Goal: Task Accomplishment & Management: Use online tool/utility

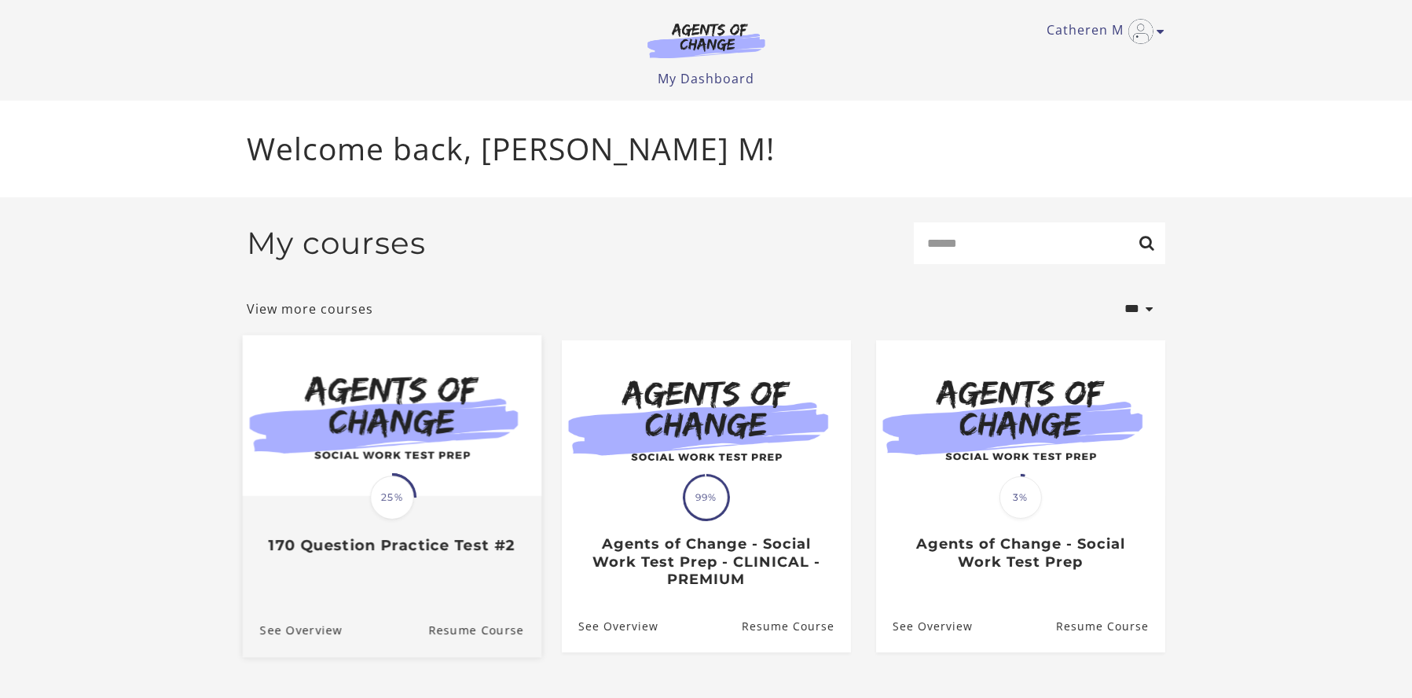
click at [383, 502] on span "25%" at bounding box center [392, 498] width 44 height 44
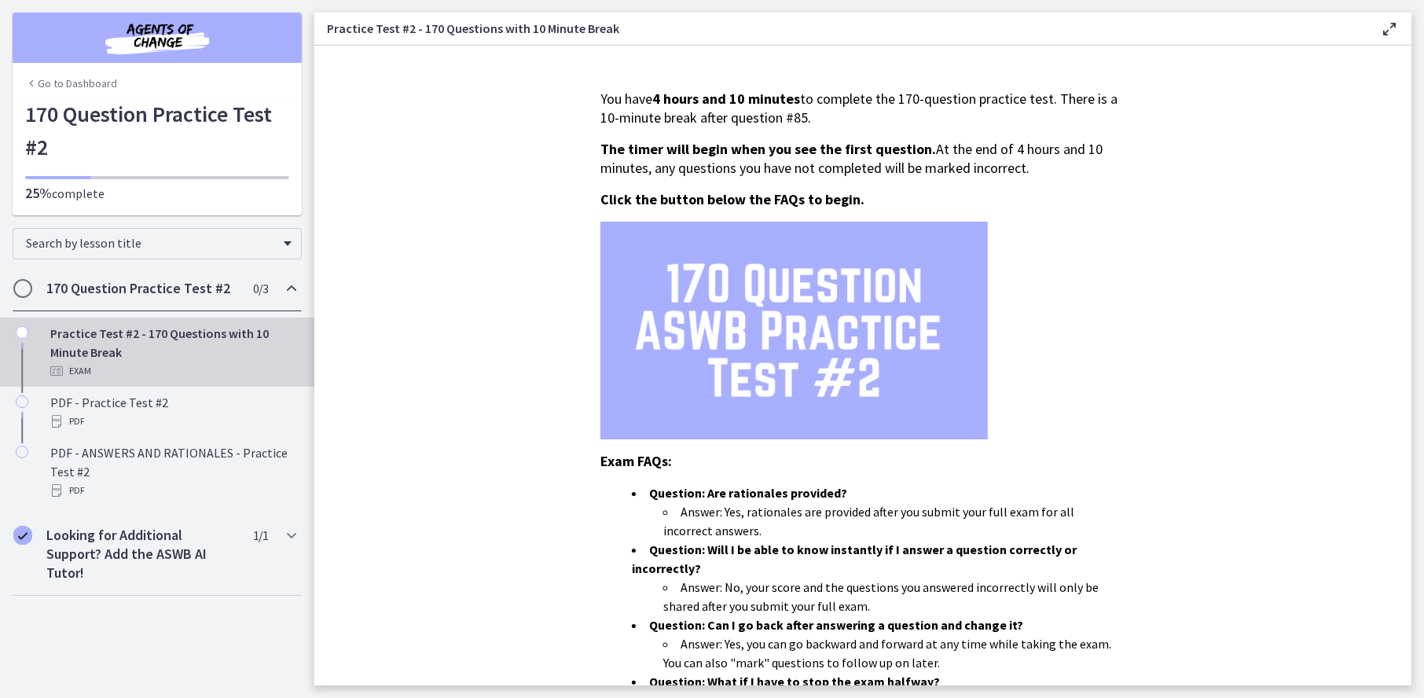
scroll to position [361, 0]
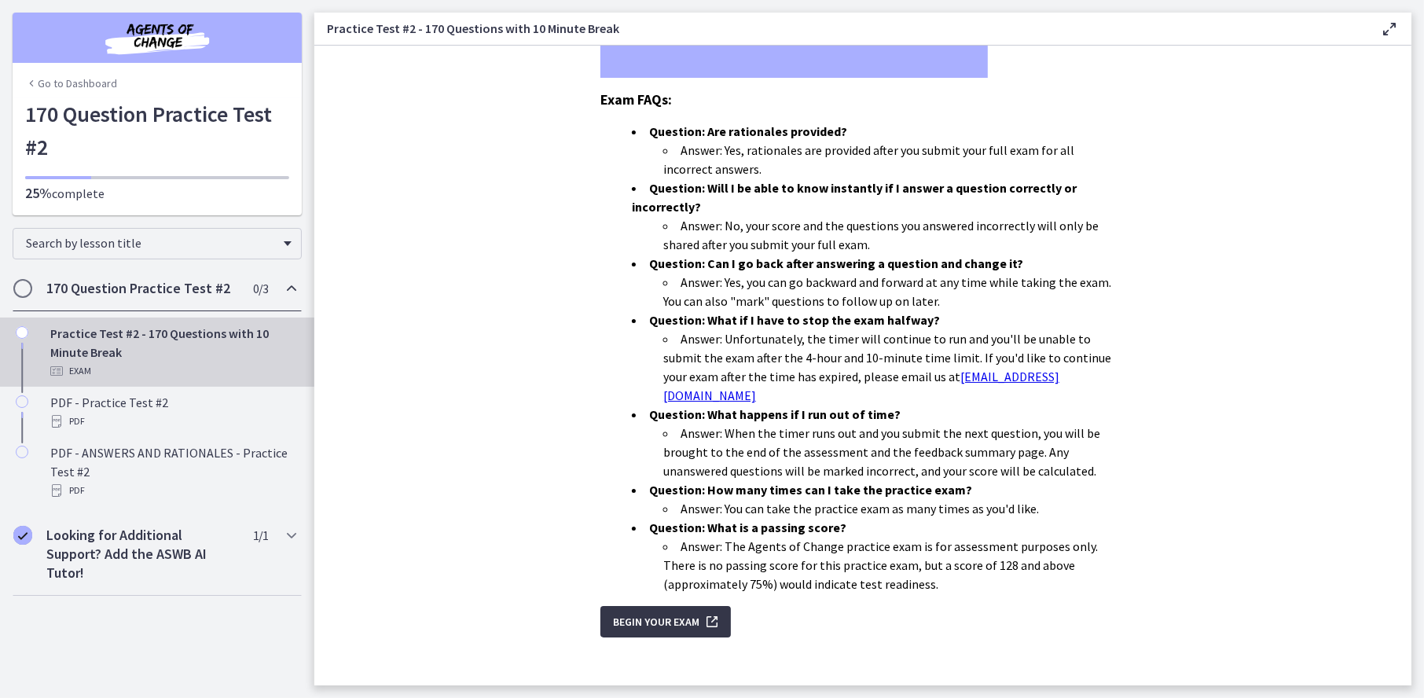
click at [646, 612] on span "Begin Your Exam" at bounding box center [656, 621] width 86 height 19
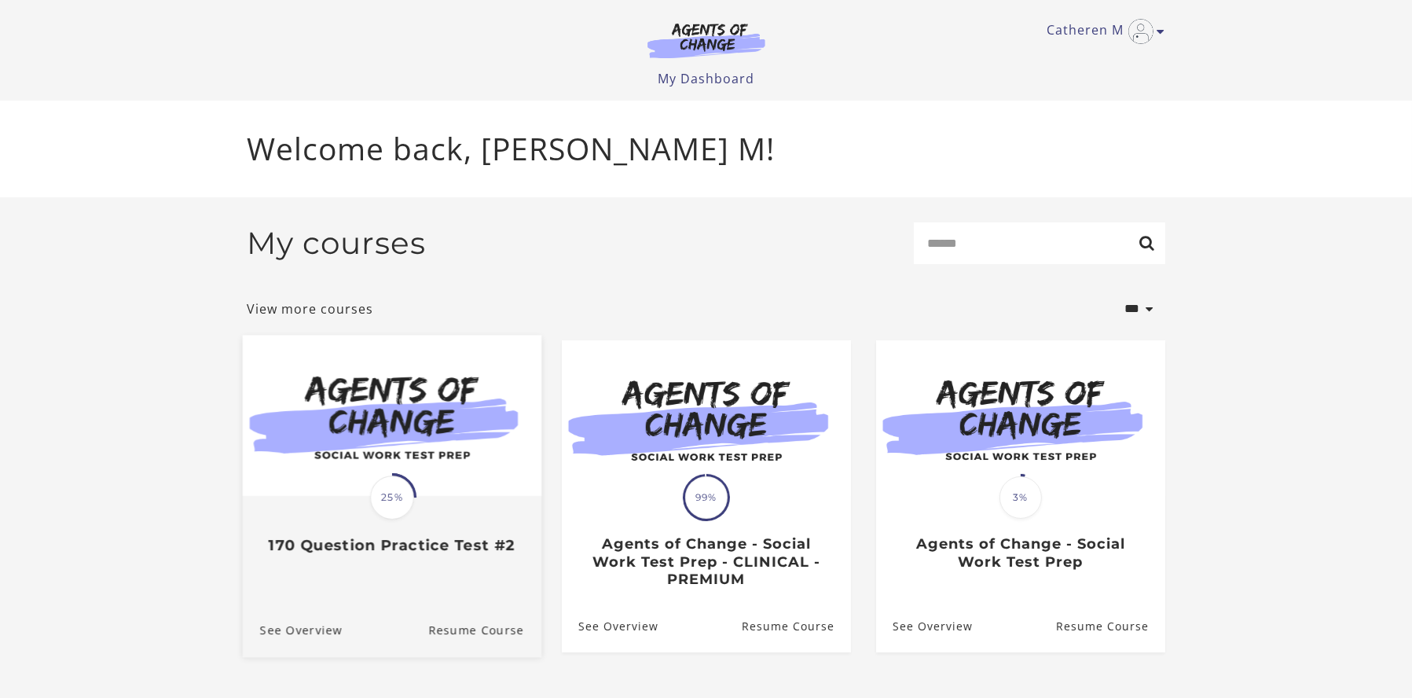
click at [395, 523] on span at bounding box center [392, 498] width 49 height 49
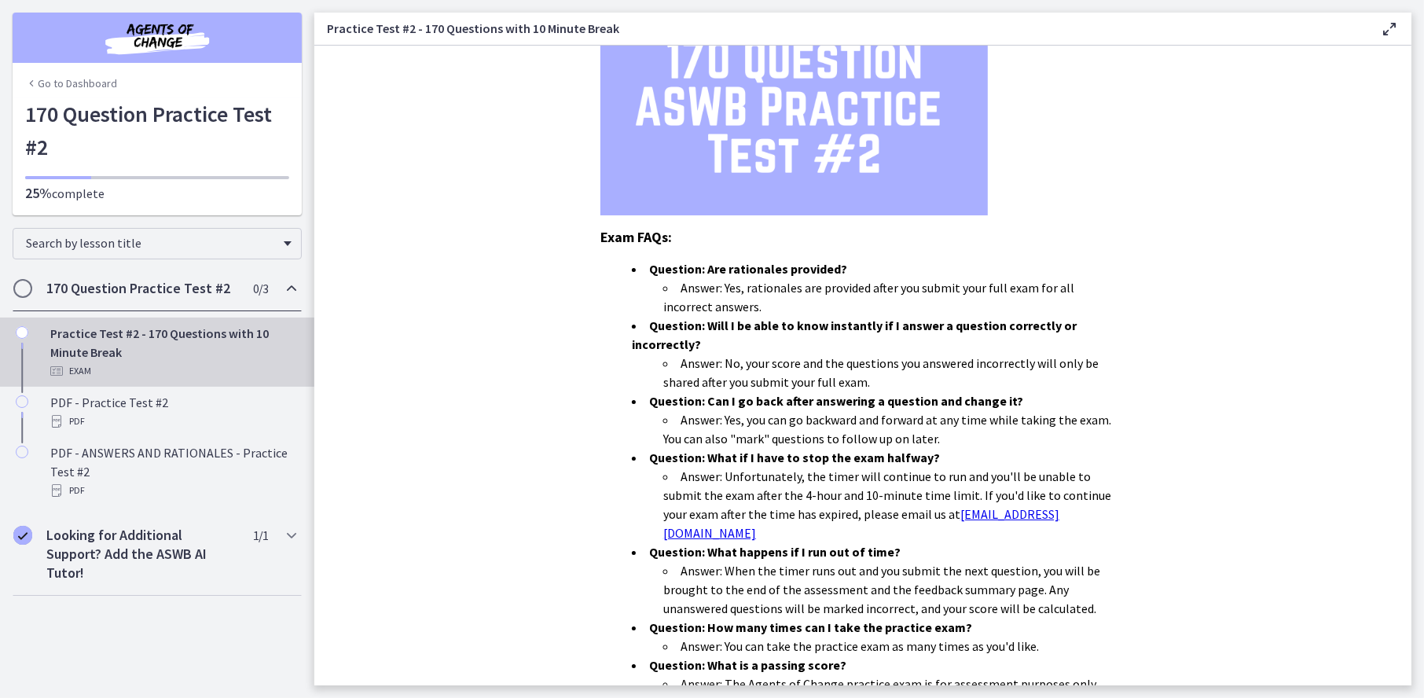
scroll to position [361, 0]
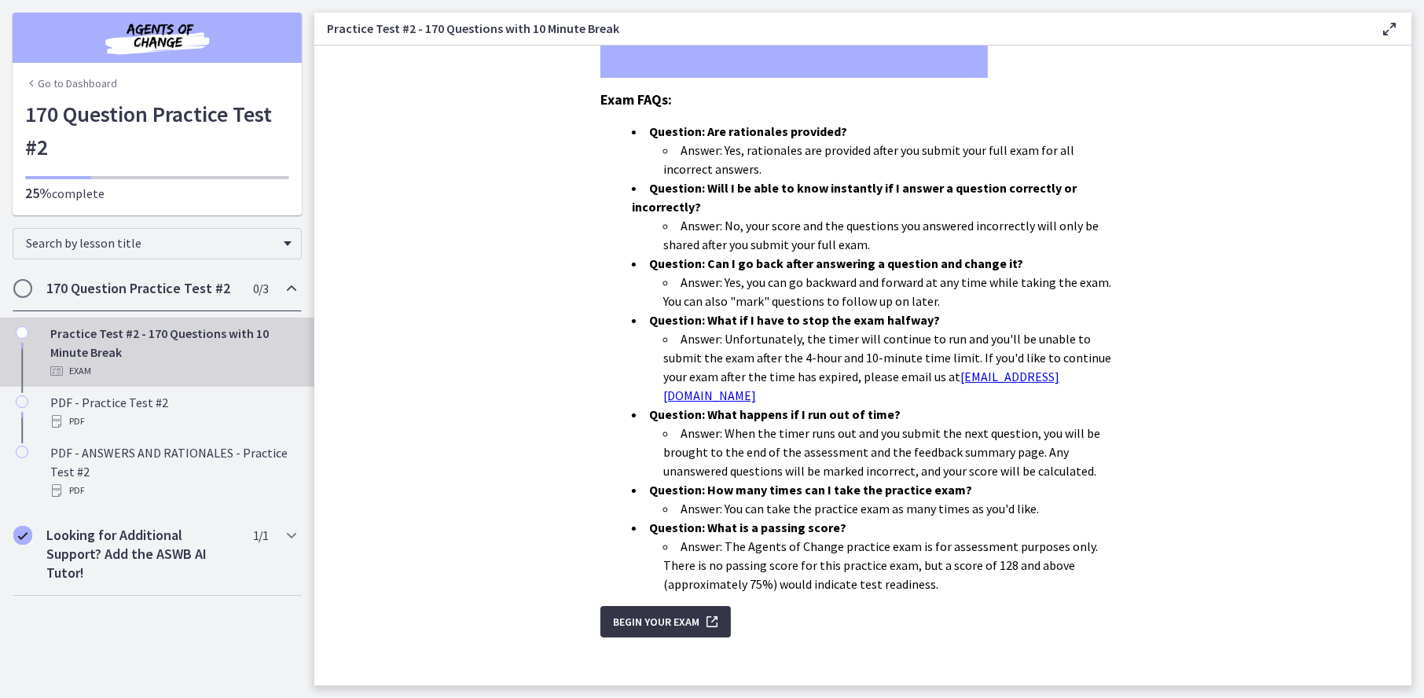
click at [709, 612] on icon "submit" at bounding box center [710, 621] width 22 height 19
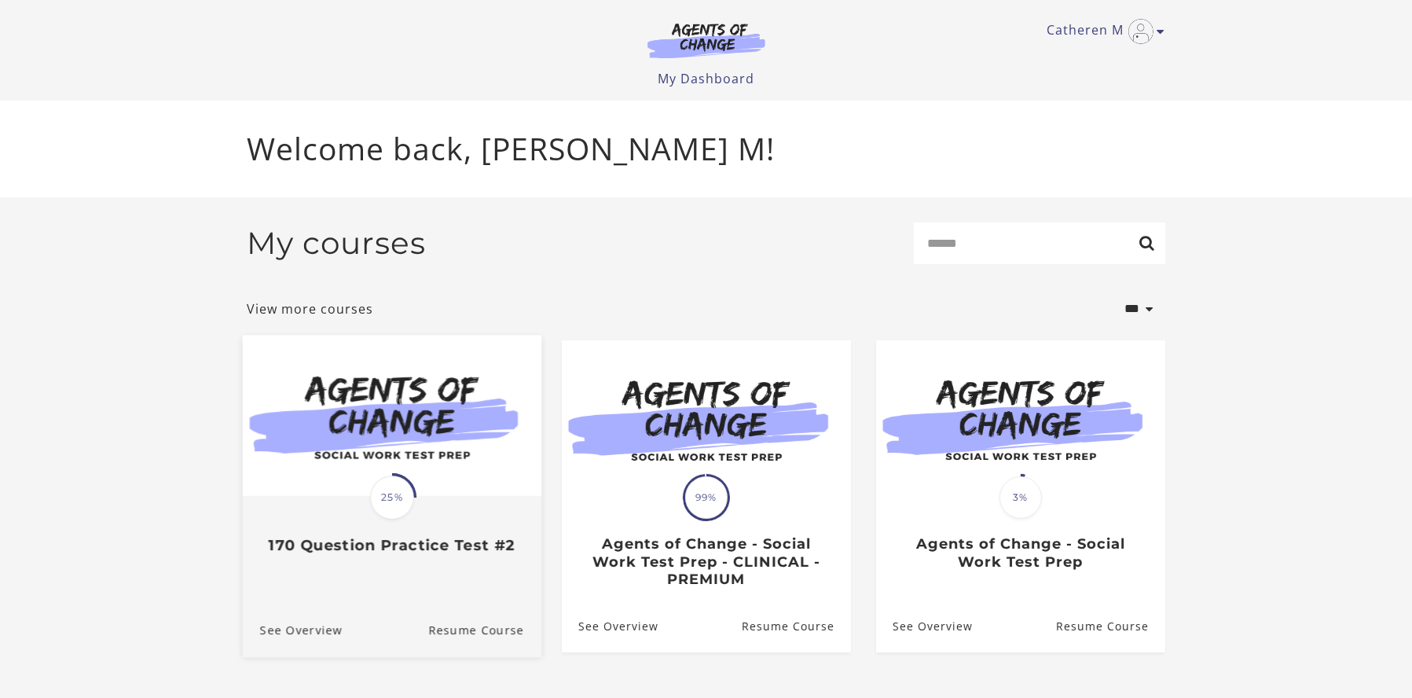
click at [400, 493] on span "25%" at bounding box center [392, 498] width 44 height 44
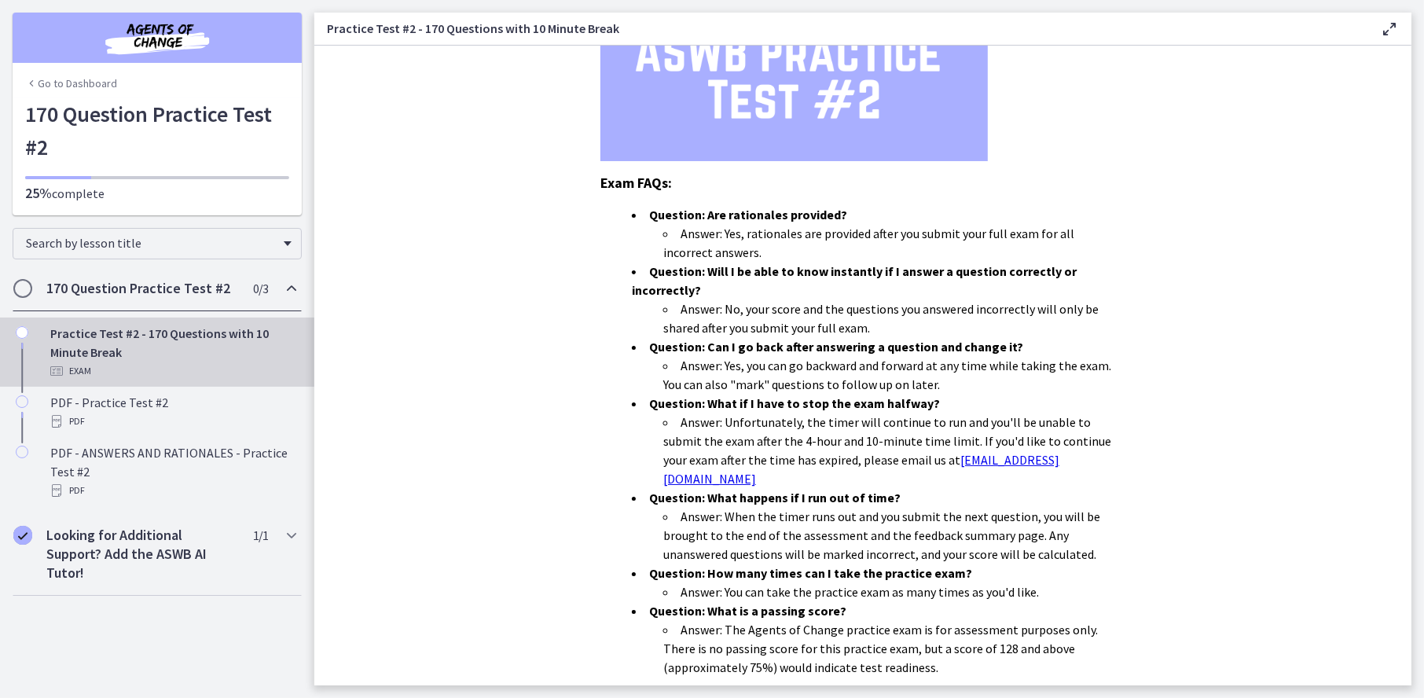
scroll to position [361, 0]
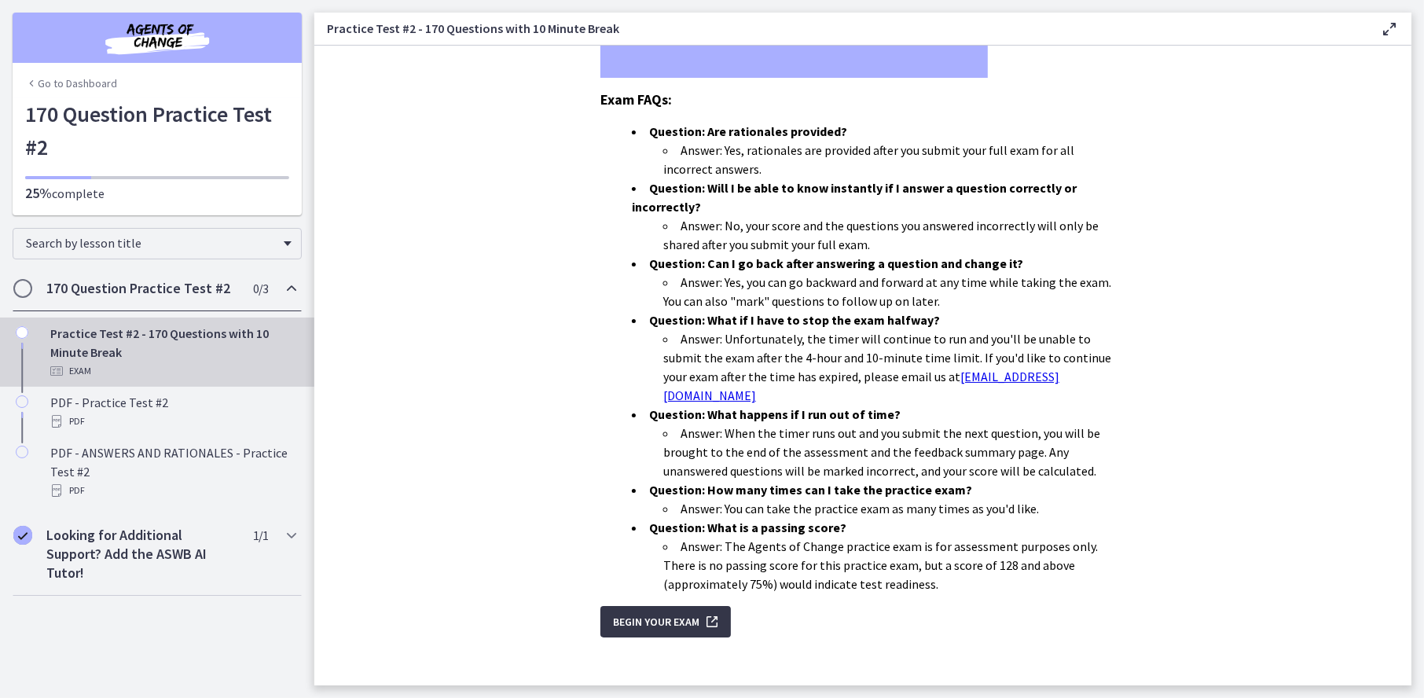
click at [635, 612] on span "Begin Your Exam" at bounding box center [656, 621] width 86 height 19
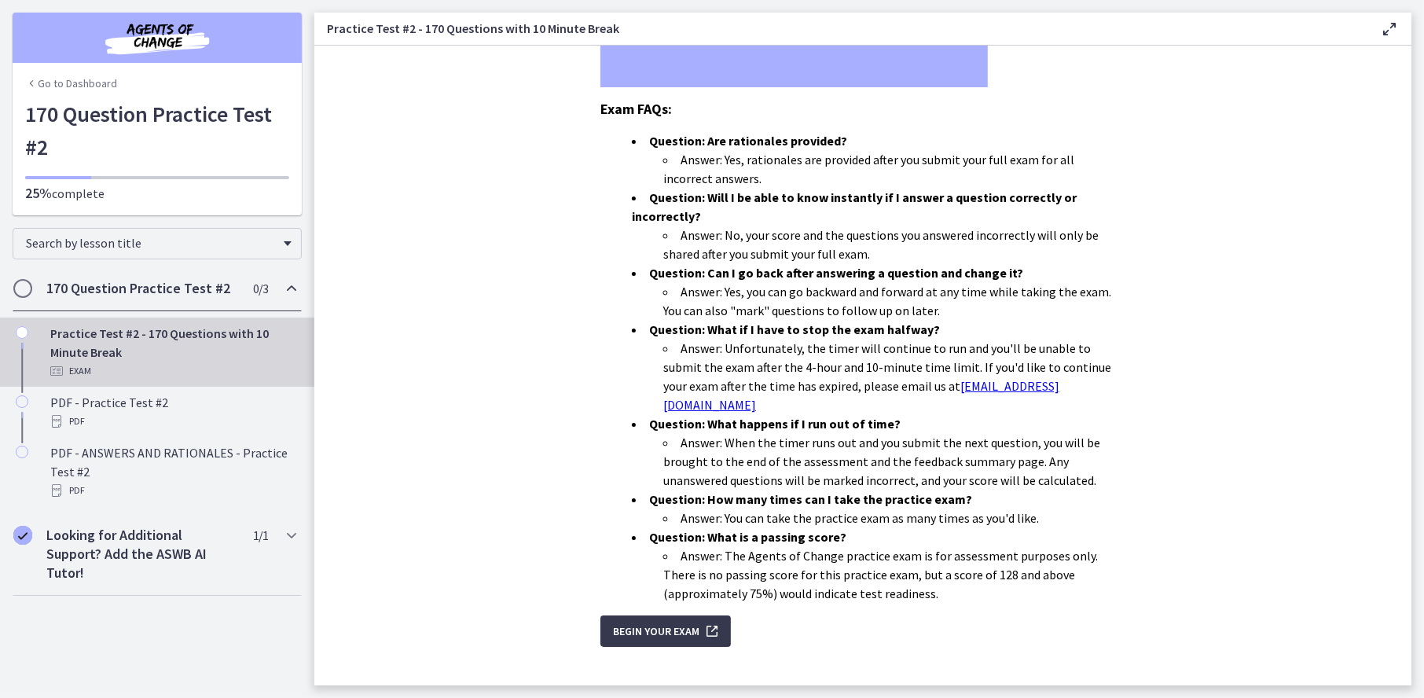
scroll to position [361, 0]
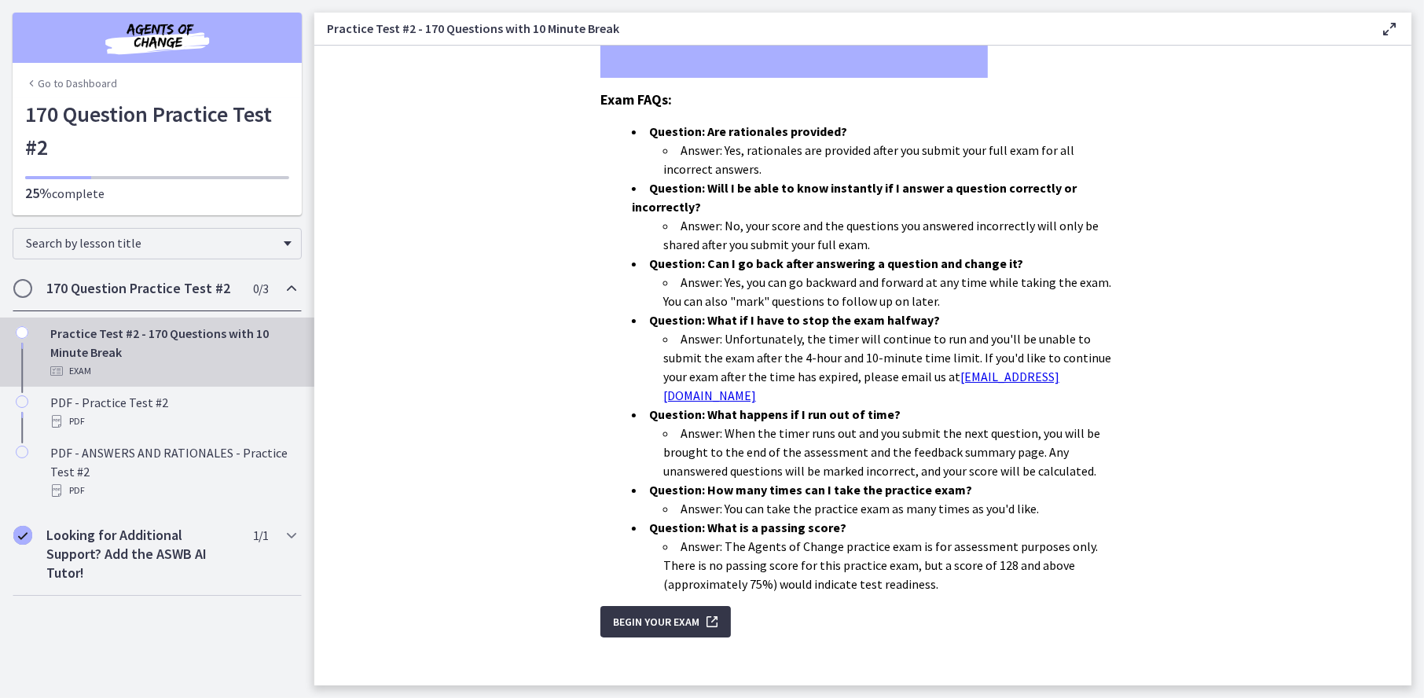
click at [641, 620] on button "Begin Your Exam" at bounding box center [665, 621] width 130 height 31
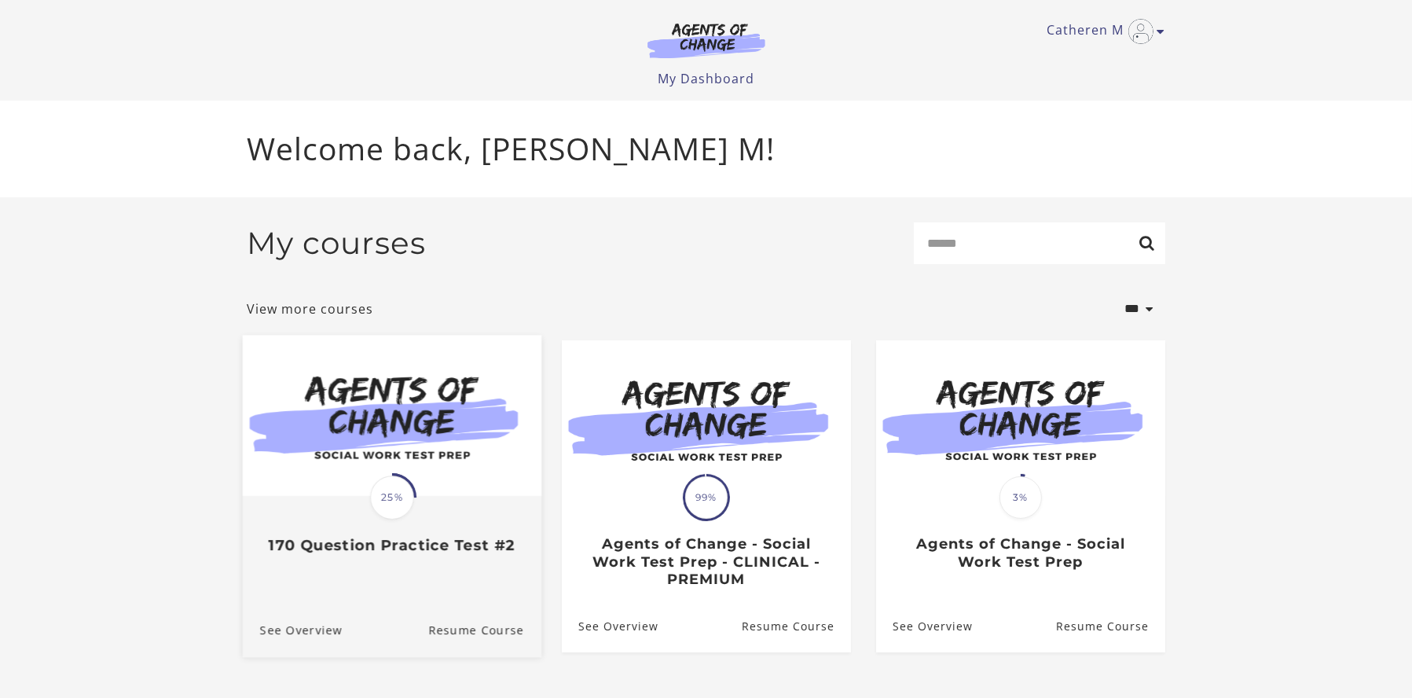
click at [393, 498] on span "25%" at bounding box center [392, 498] width 44 height 44
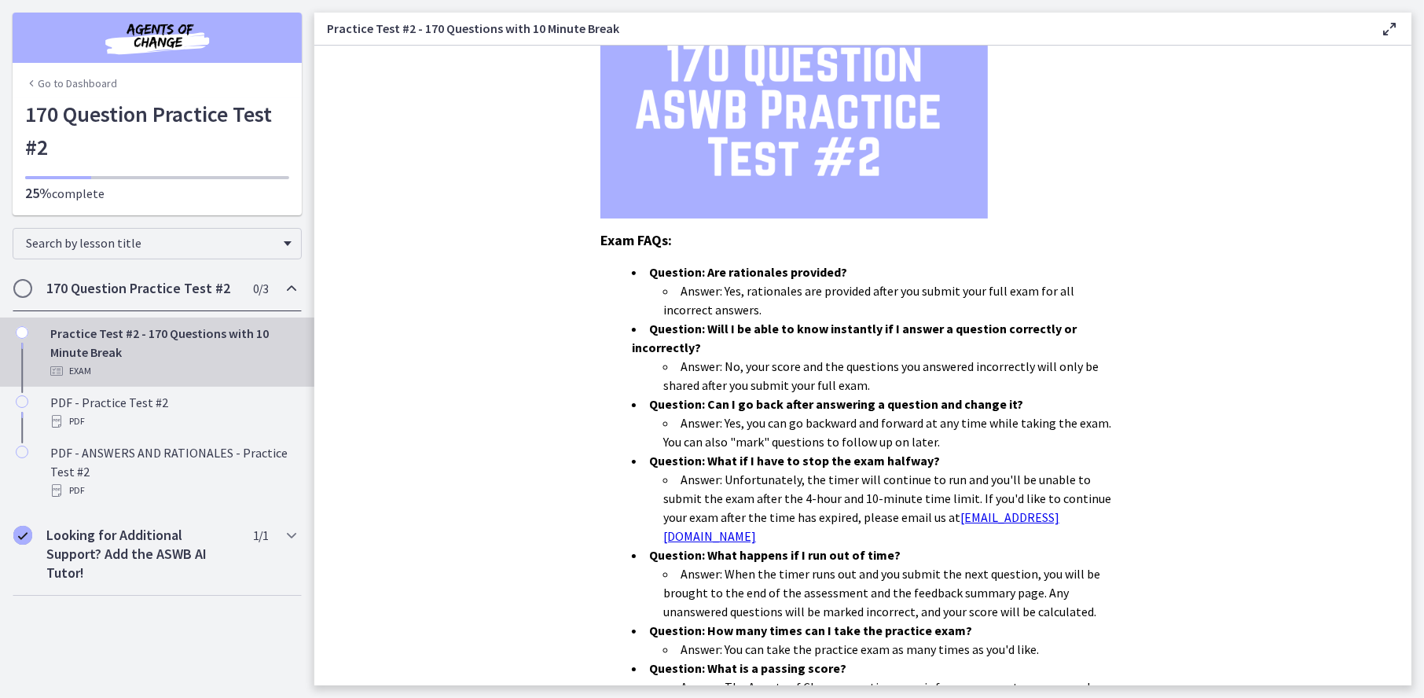
scroll to position [361, 0]
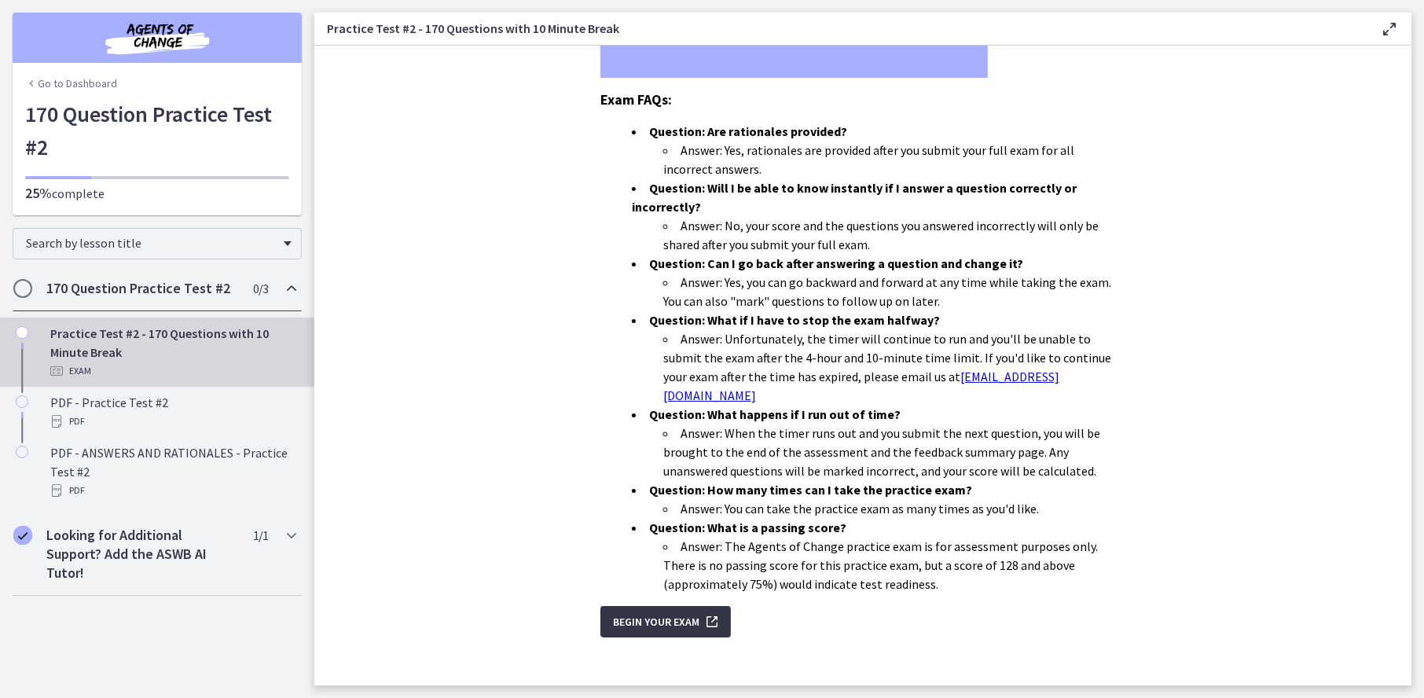
click at [651, 614] on span "Begin Your Exam" at bounding box center [656, 621] width 86 height 19
